Goal: Task Accomplishment & Management: Manage account settings

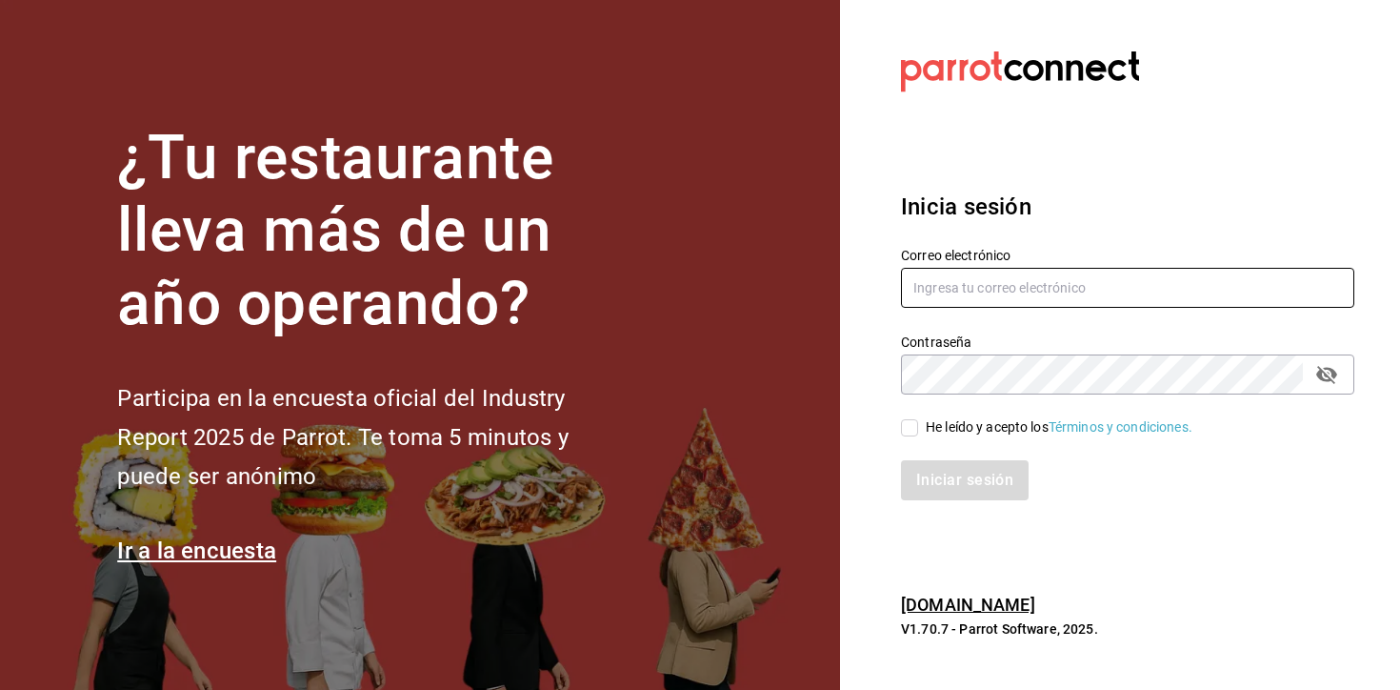
click at [973, 291] on input "text" at bounding box center [1127, 288] width 453 height 40
paste input "[EMAIL_ADDRESS][DOMAIN_NAME]"
type input "[EMAIL_ADDRESS][DOMAIN_NAME]"
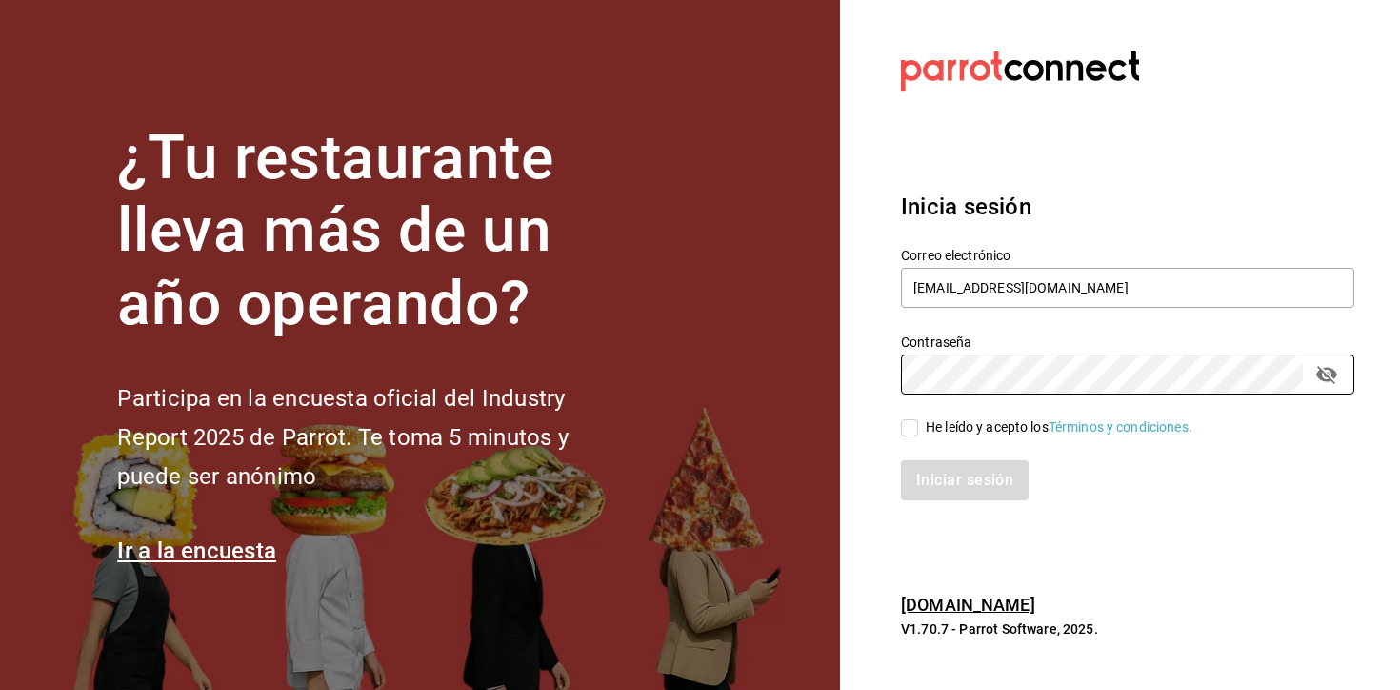
click at [952, 421] on div "He leído y acepto los Términos y condiciones." at bounding box center [1059, 427] width 267 height 20
click at [918, 421] on input "He leído y acepto los Términos y condiciones." at bounding box center [909, 427] width 17 height 17
checkbox input "true"
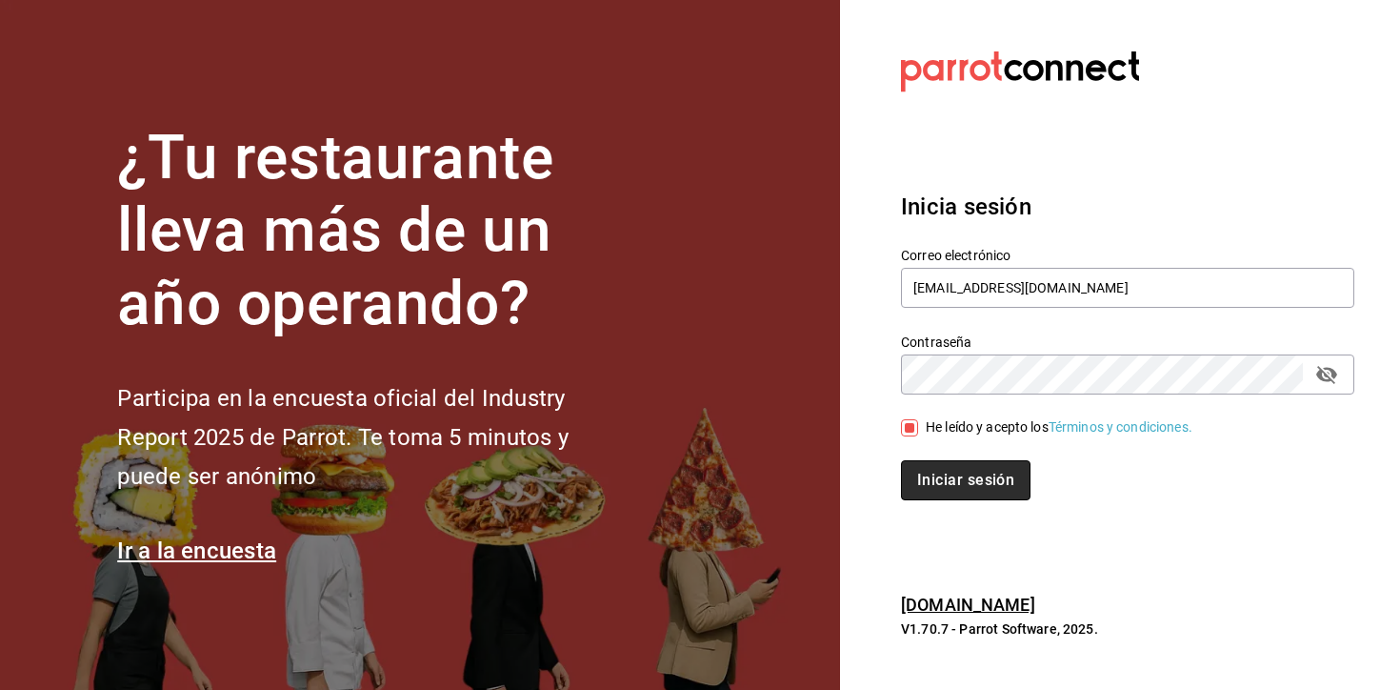
click at [952, 475] on button "Iniciar sesión" at bounding box center [966, 480] width 130 height 40
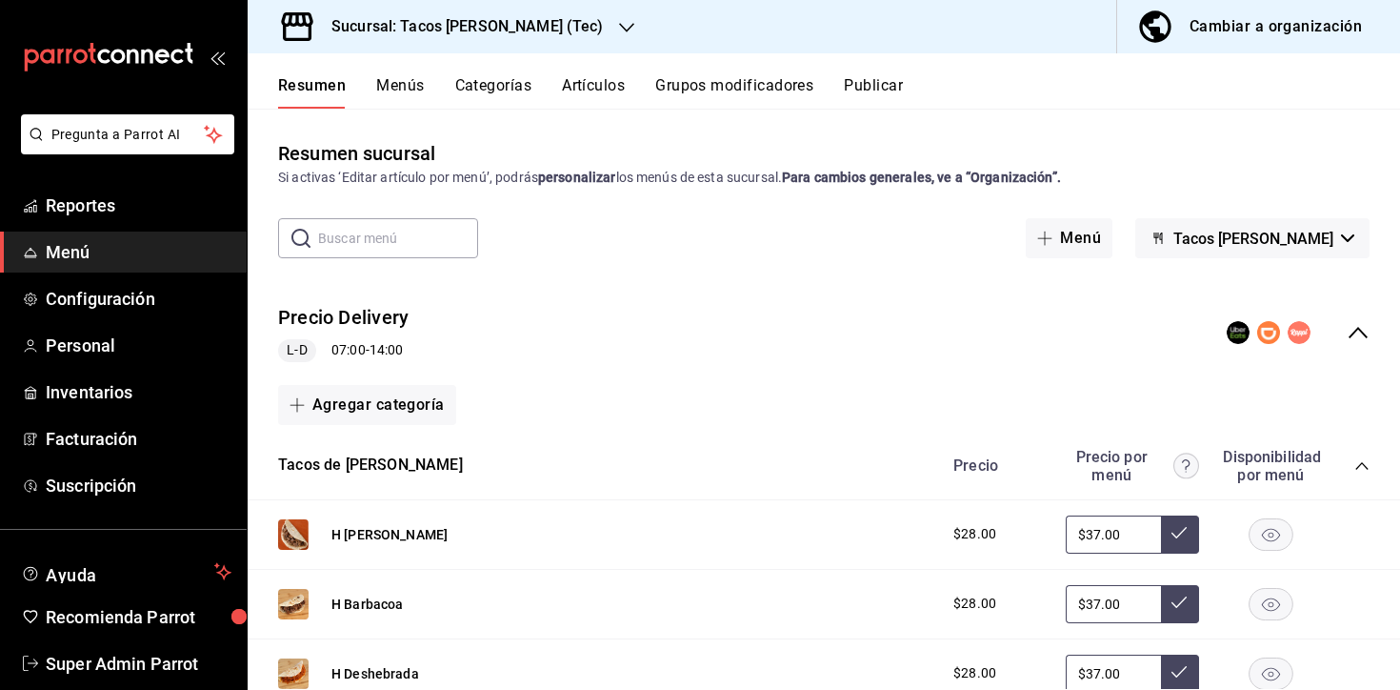
click at [619, 26] on icon "button" at bounding box center [626, 27] width 15 height 15
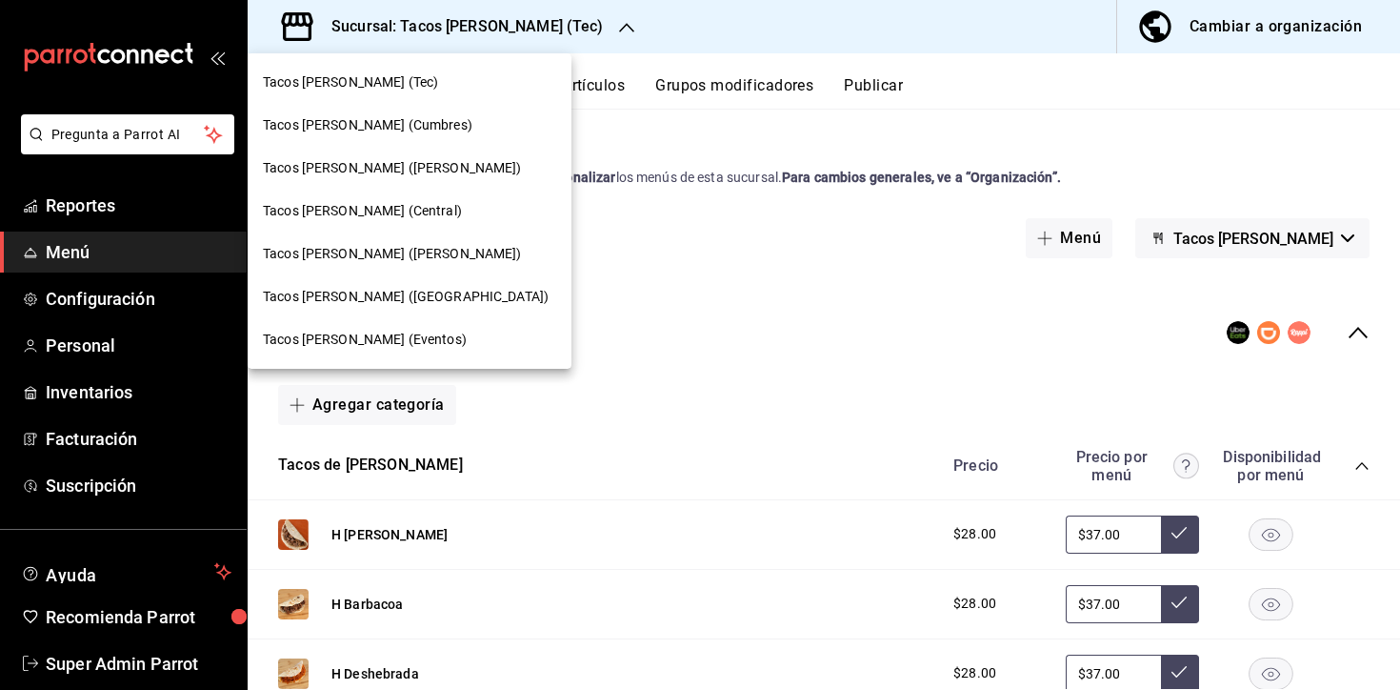
click at [136, 491] on div at bounding box center [700, 345] width 1400 height 690
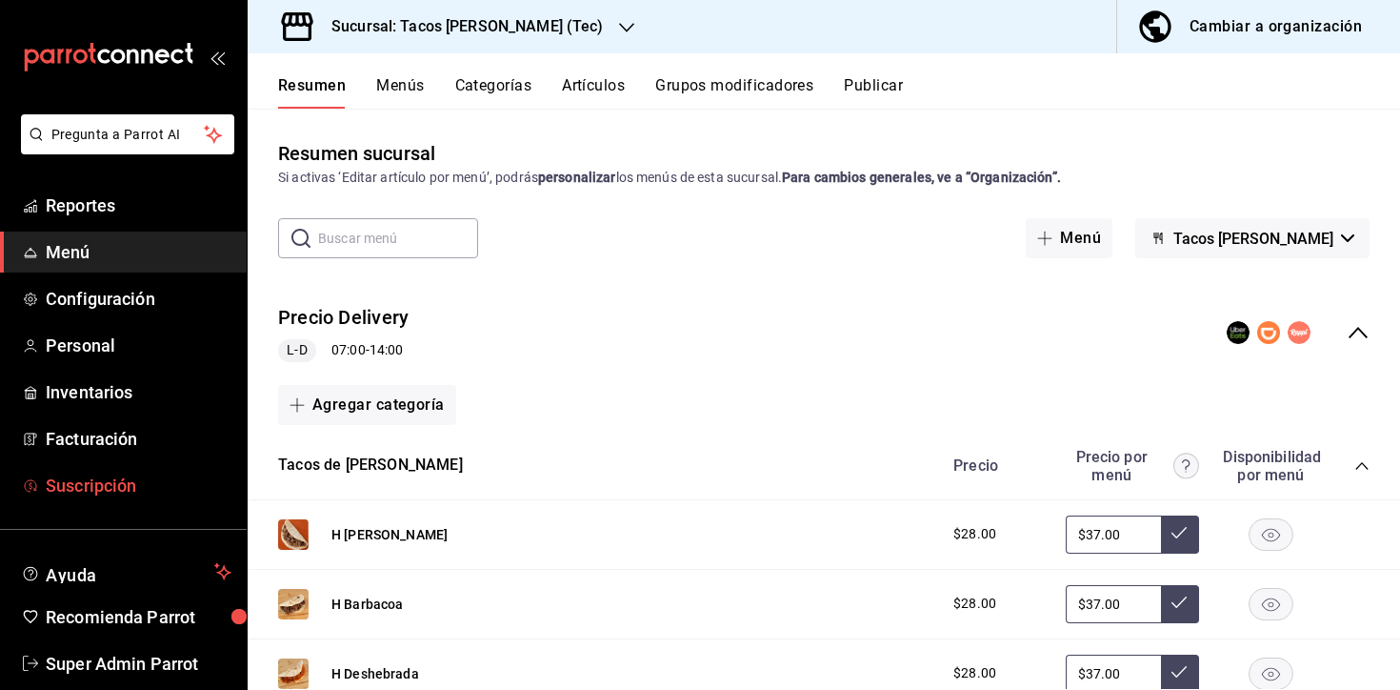
click at [92, 477] on span "Suscripción" at bounding box center [139, 485] width 186 height 26
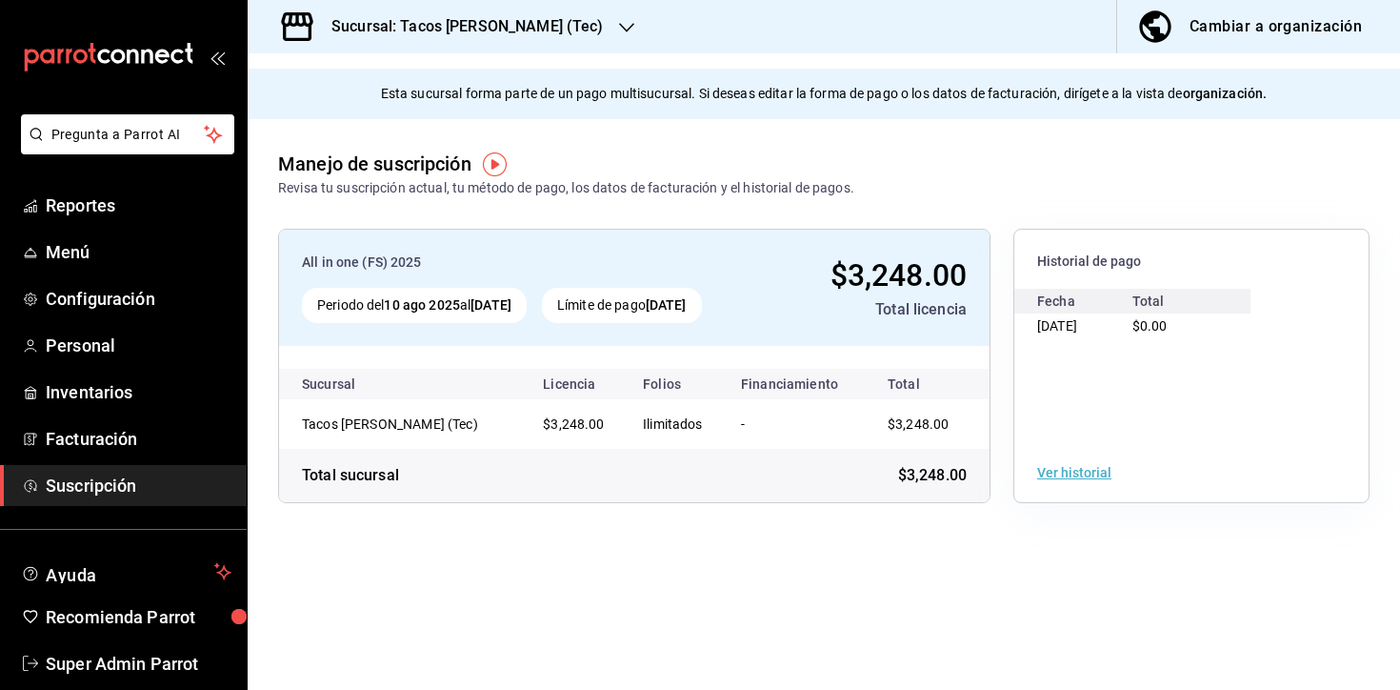
click at [974, 587] on main "Esta sucursal forma parte de un pago multisucursal. Si deseas editar la forma d…" at bounding box center [824, 371] width 1153 height 636
click at [1262, 24] on div "Cambiar a organización" at bounding box center [1276, 26] width 172 height 27
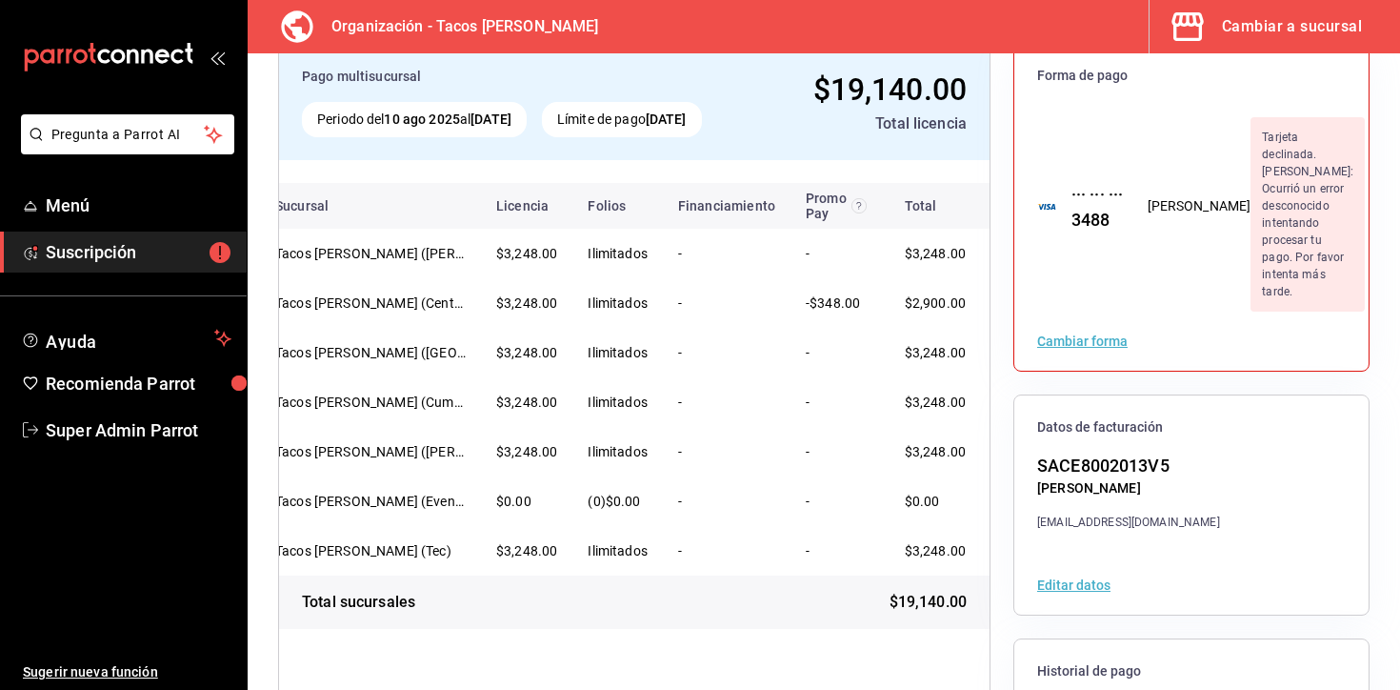
scroll to position [206, 0]
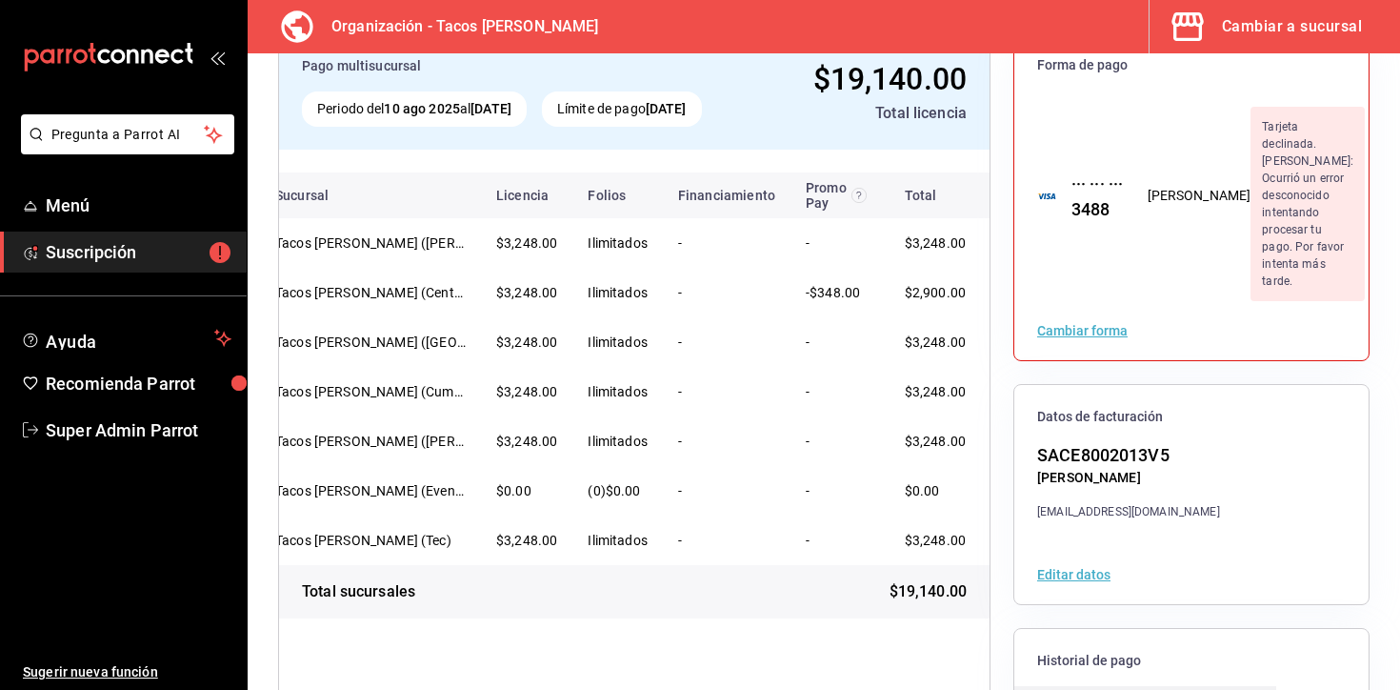
click at [852, 489] on td "-" at bounding box center [836, 491] width 91 height 50
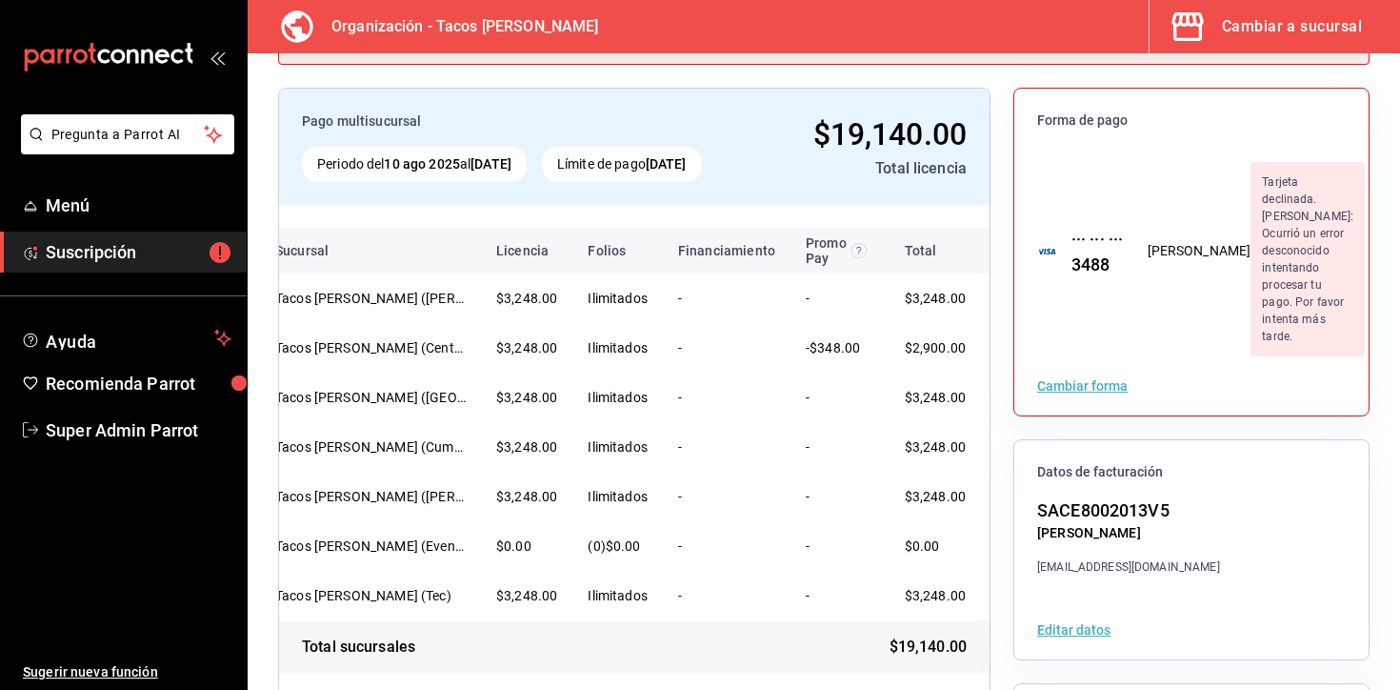
scroll to position [0, 0]
